Goal: Task Accomplishment & Management: Manage account settings

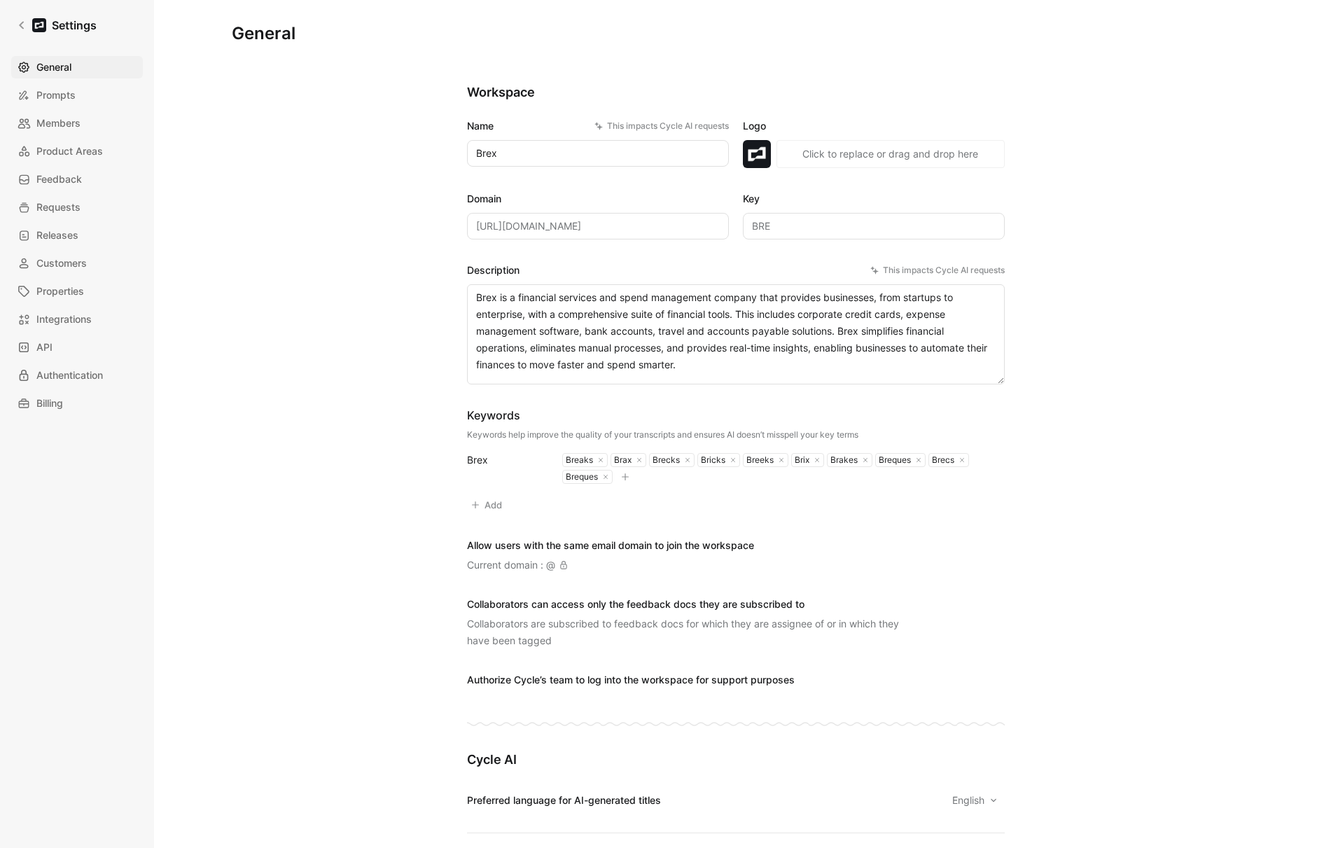
drag, startPoint x: 328, startPoint y: 237, endPoint x: 186, endPoint y: 198, distance: 146.6
click at [63, 122] on span "Members" at bounding box center [58, 123] width 44 height 17
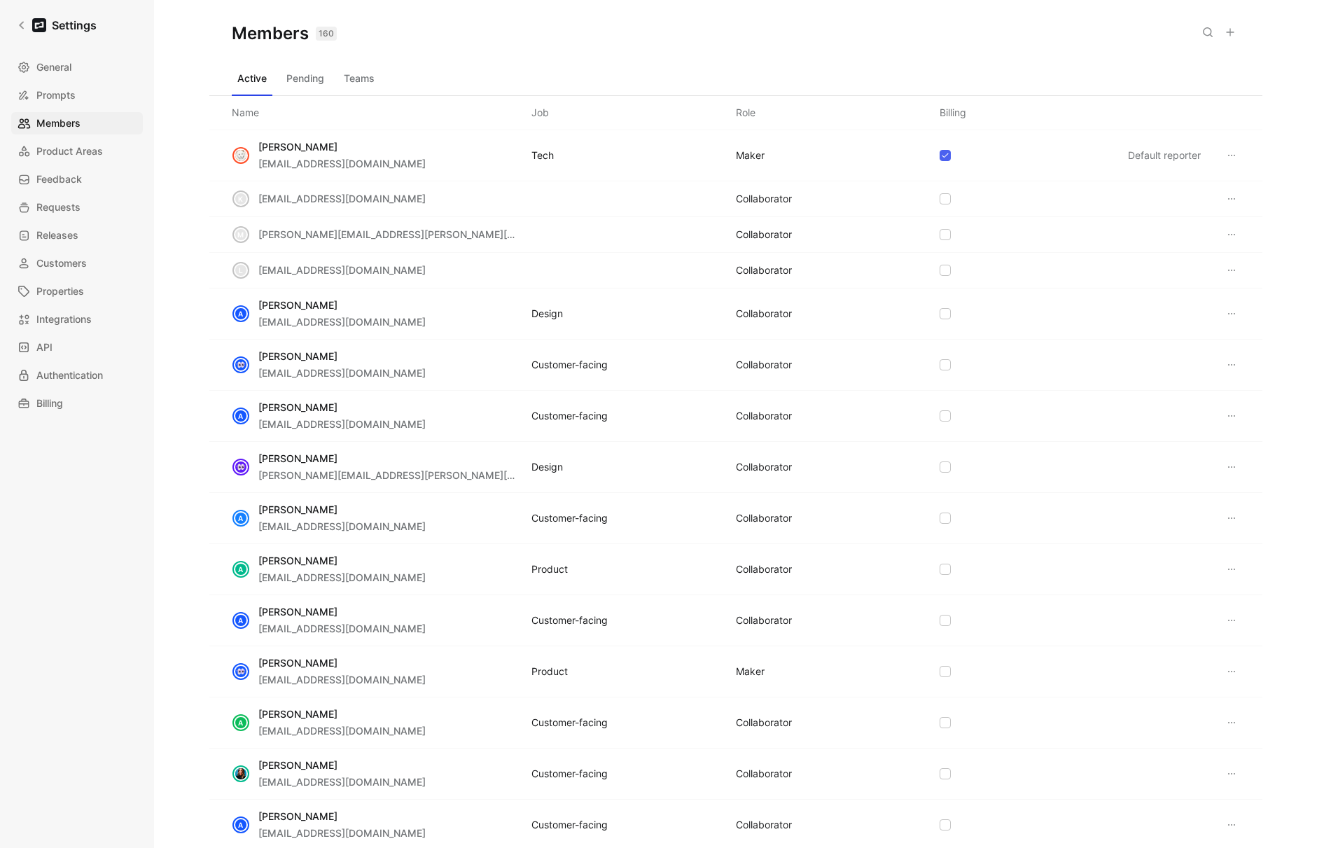
click at [355, 78] on button "Teams" at bounding box center [359, 78] width 42 height 22
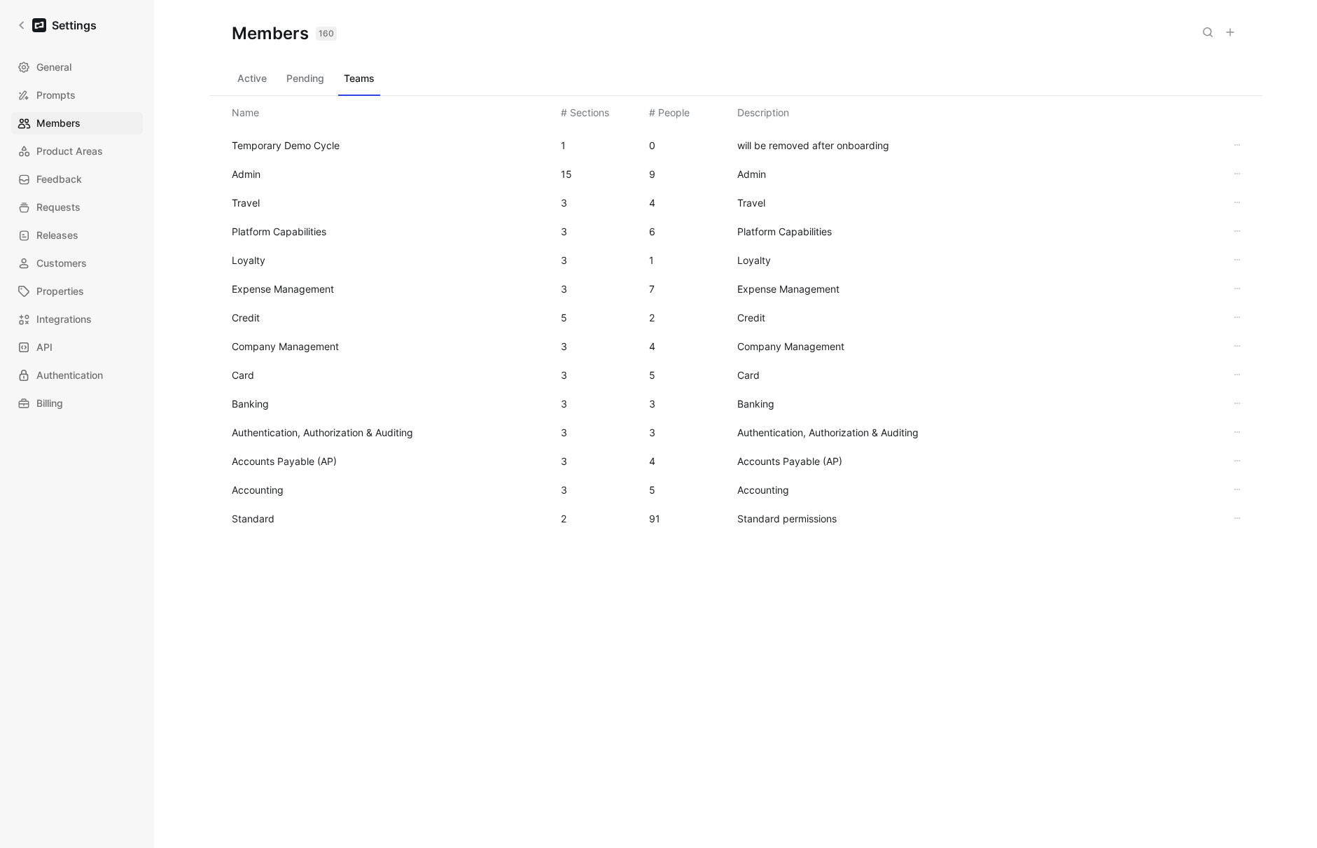
click at [285, 518] on span "Standard" at bounding box center [391, 518] width 318 height 17
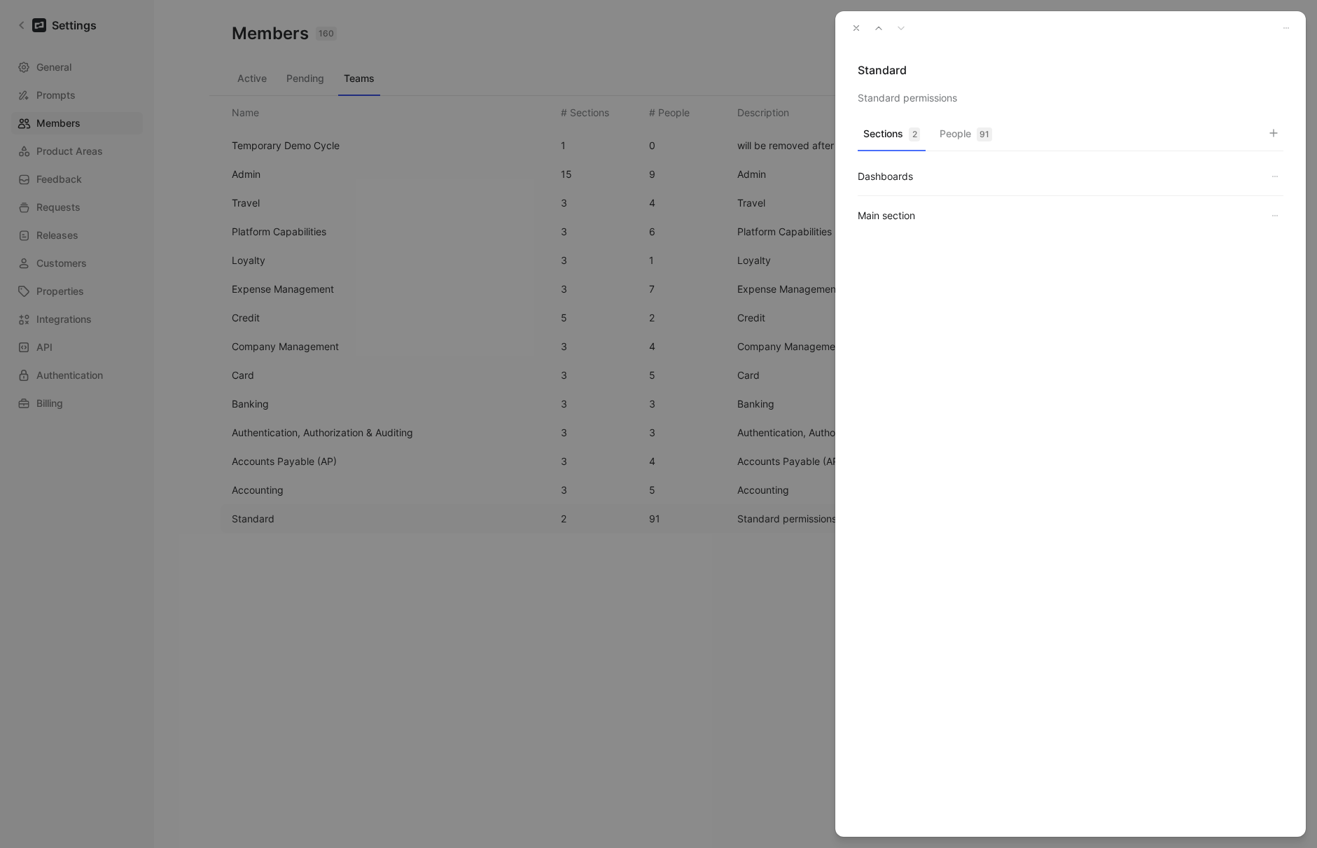
click at [987, 120] on div "Sections 2 People 91 Dashboards Main section" at bounding box center [1070, 233] width 471 height 227
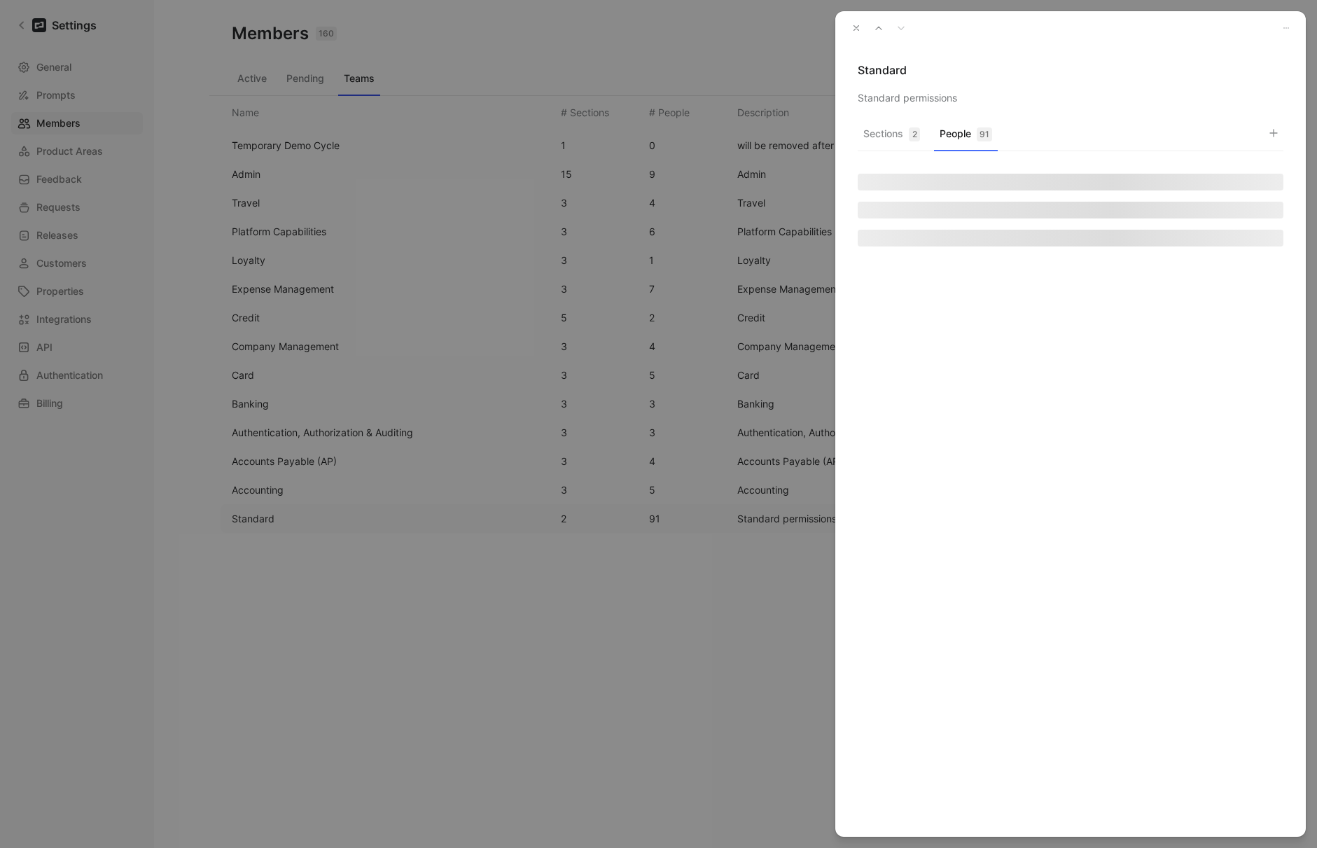
click at [974, 141] on button "People 91" at bounding box center [966, 137] width 64 height 27
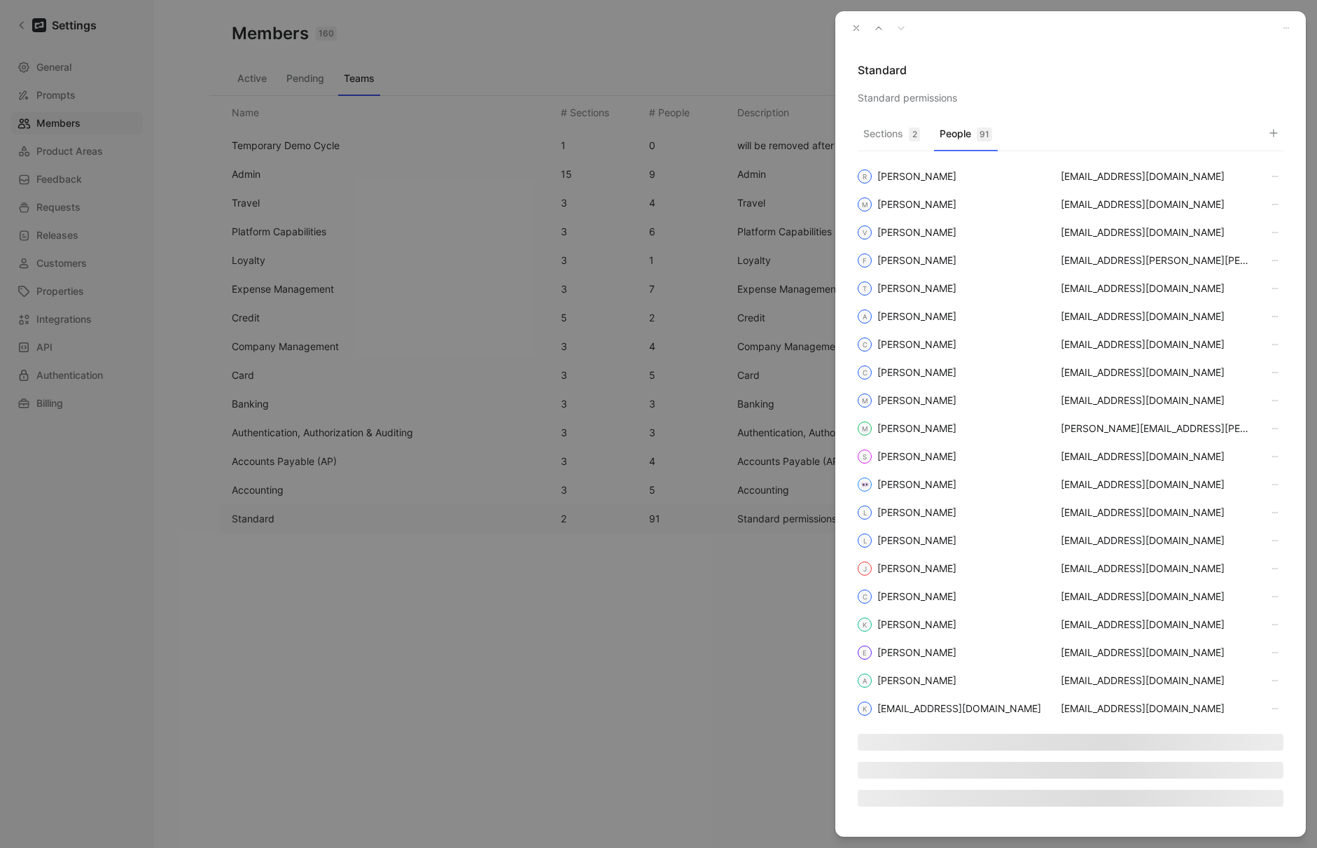
click at [1274, 130] on use "button" at bounding box center [1273, 133] width 7 height 7
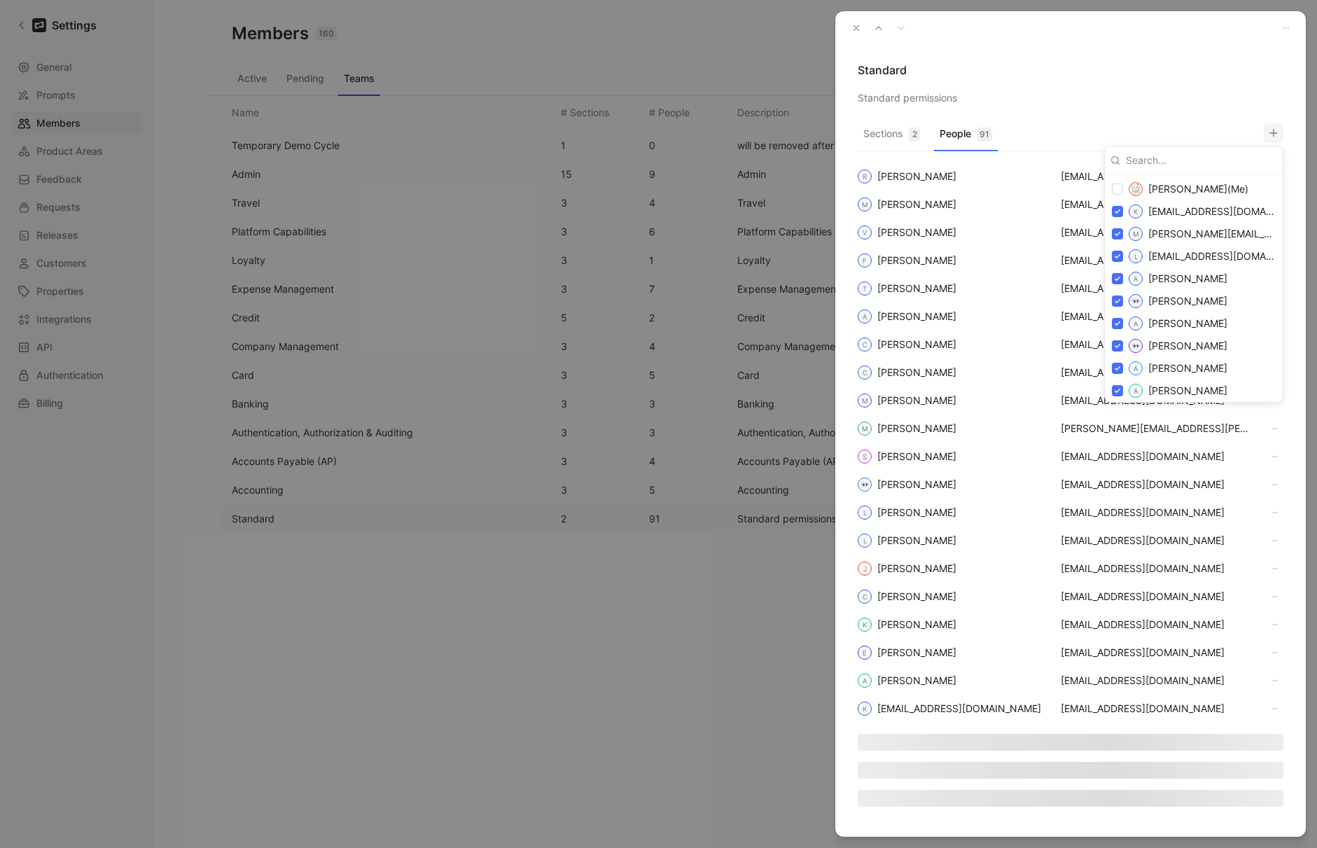
click at [1176, 161] on input at bounding box center [1198, 160] width 157 height 22
type input "flood"
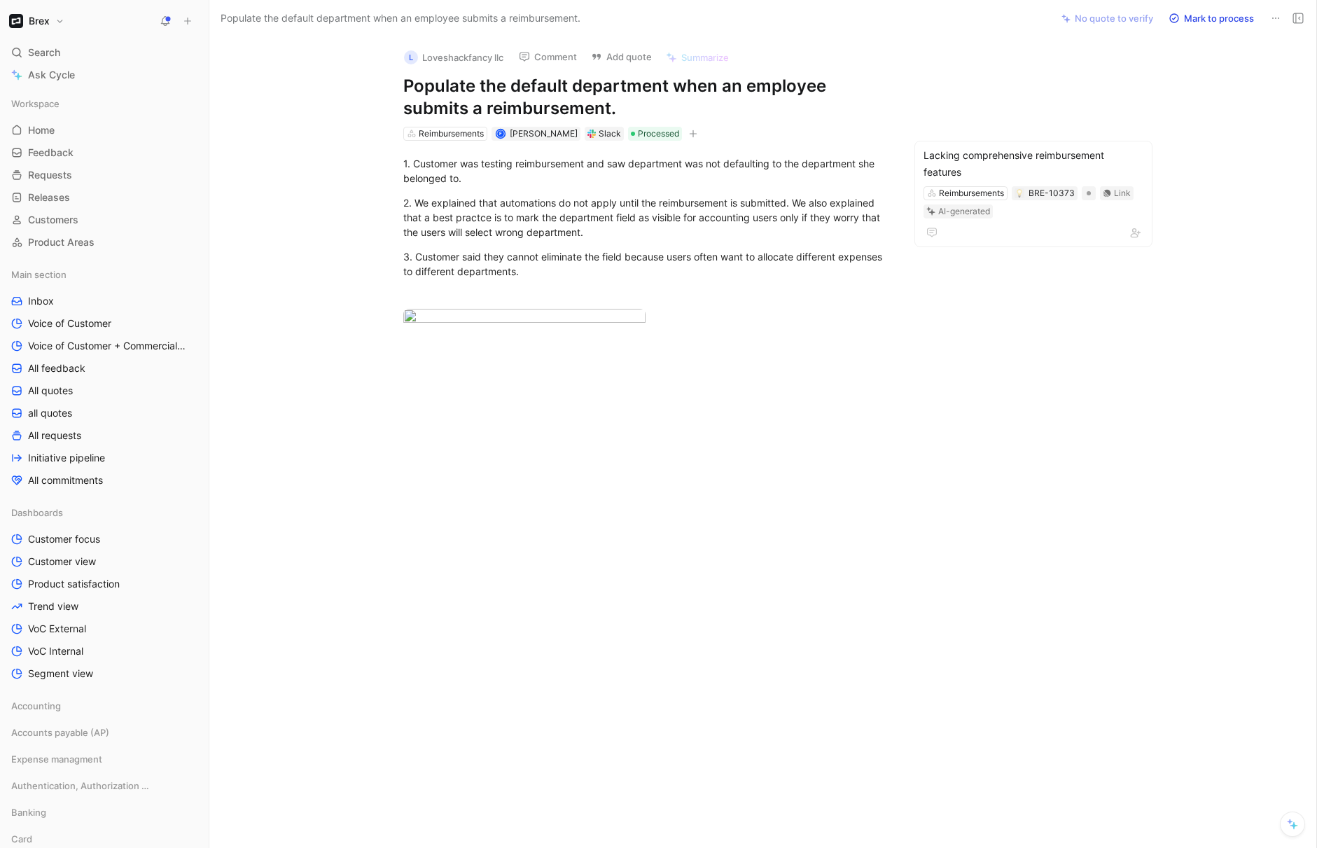
click at [1300, 17] on use at bounding box center [1298, 18] width 10 height 10
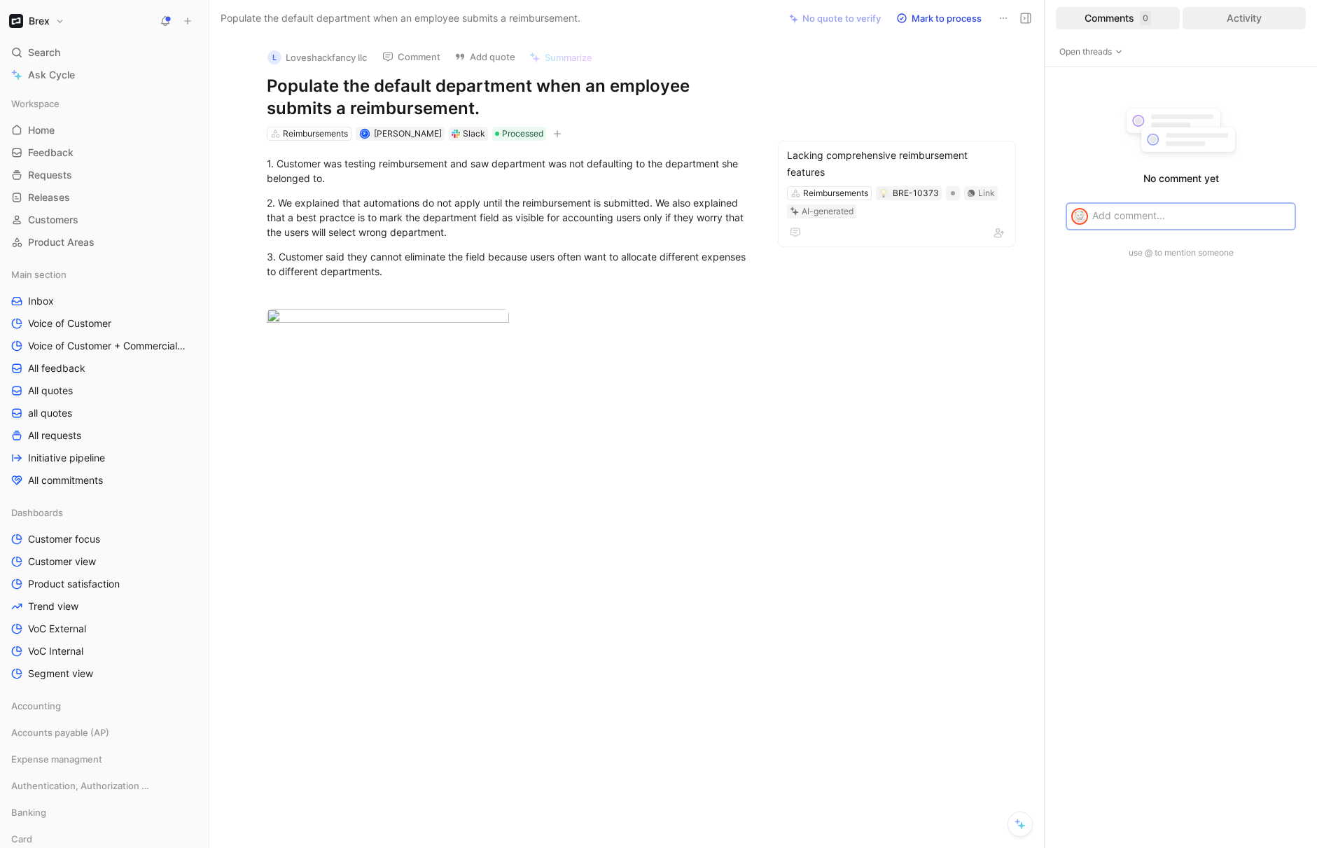
click at [1227, 19] on div "Activity" at bounding box center [1245, 18] width 124 height 22
click at [1120, 14] on div "Comments 0" at bounding box center [1118, 18] width 124 height 22
click at [1251, 16] on div "Activity" at bounding box center [1245, 18] width 124 height 22
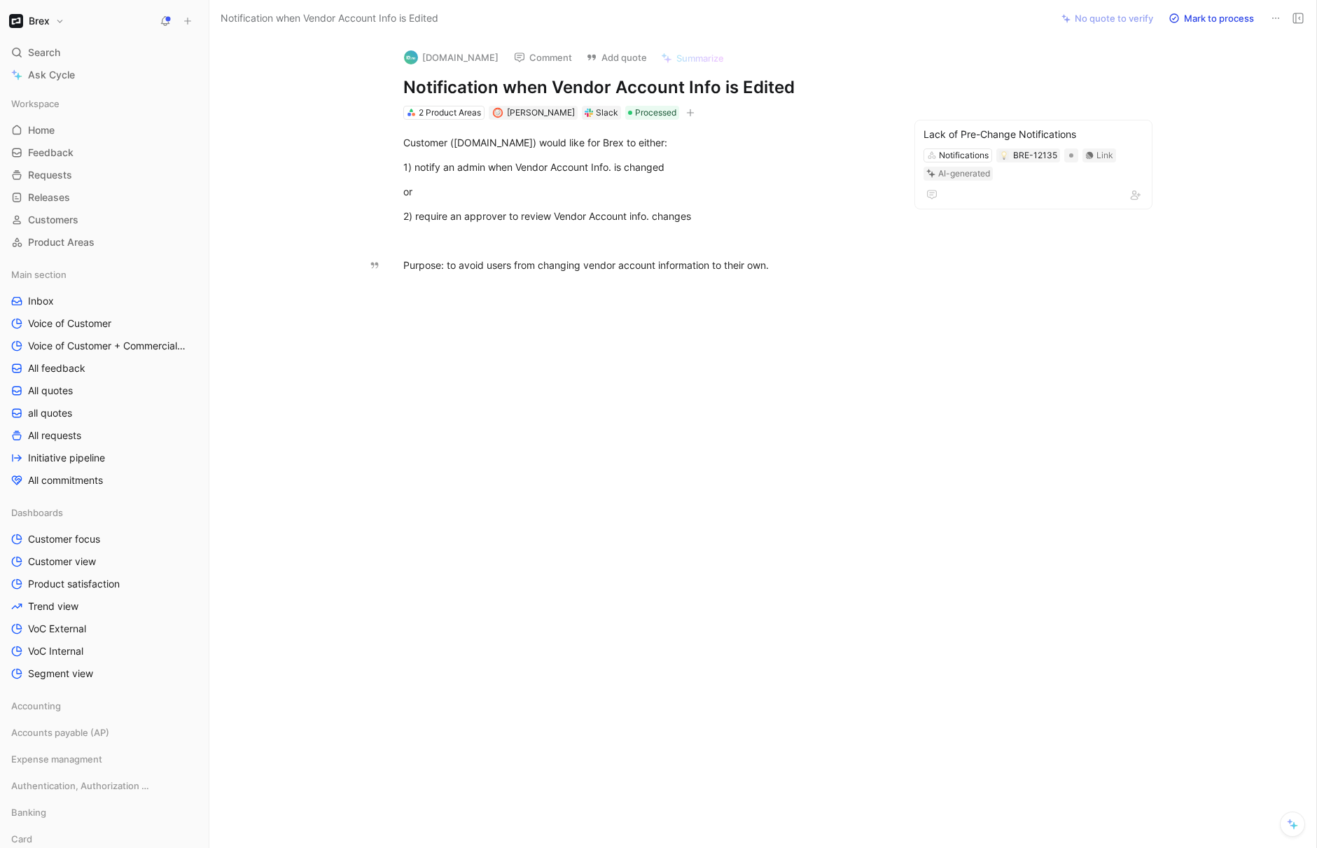
click at [843, 340] on div at bounding box center [645, 415] width 813 height 254
click at [536, 107] on span "[PERSON_NAME]" at bounding box center [541, 112] width 68 height 11
type input "rafif"
click at [548, 163] on span "Aladib" at bounding box center [554, 166] width 29 height 12
click at [667, 562] on div "ID.me Comment Add quote Summarize Notification when Vendor Account Info is Edit…" at bounding box center [762, 442] width 1107 height 811
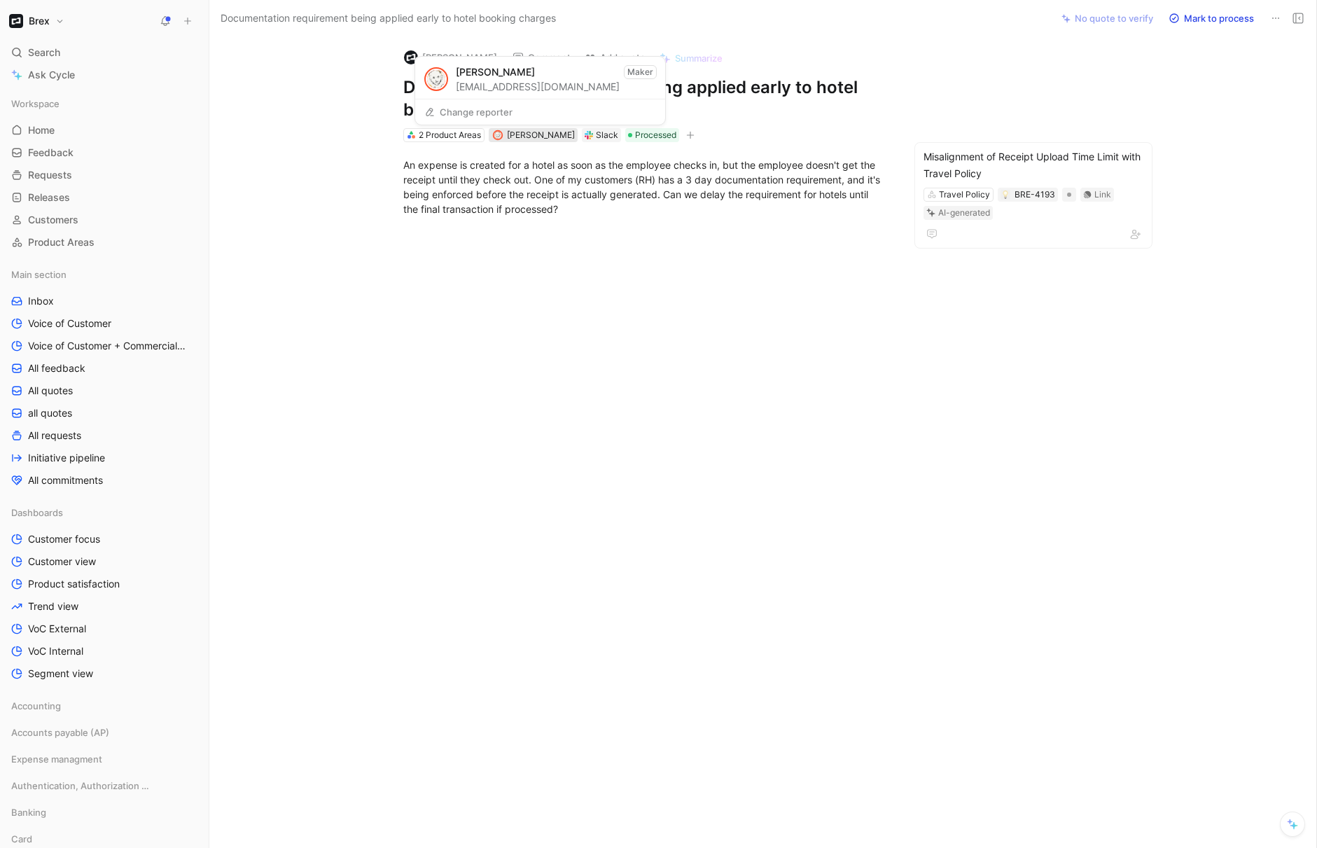
click at [529, 136] on span "[PERSON_NAME]" at bounding box center [541, 135] width 68 height 11
type input "flood"
click at [39, 132] on span "Home" at bounding box center [41, 130] width 27 height 14
